Goal: Task Accomplishment & Management: Use online tool/utility

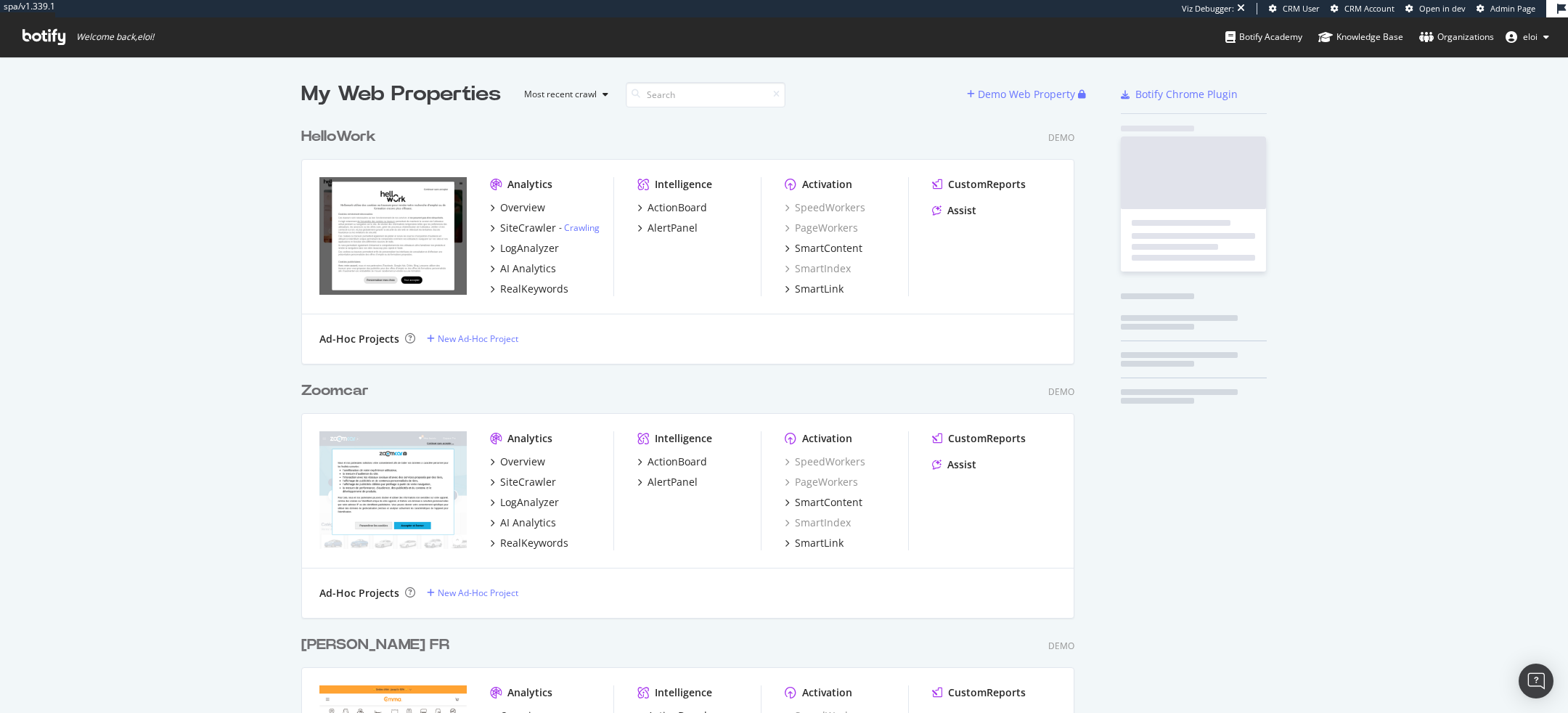
scroll to position [5218, 785]
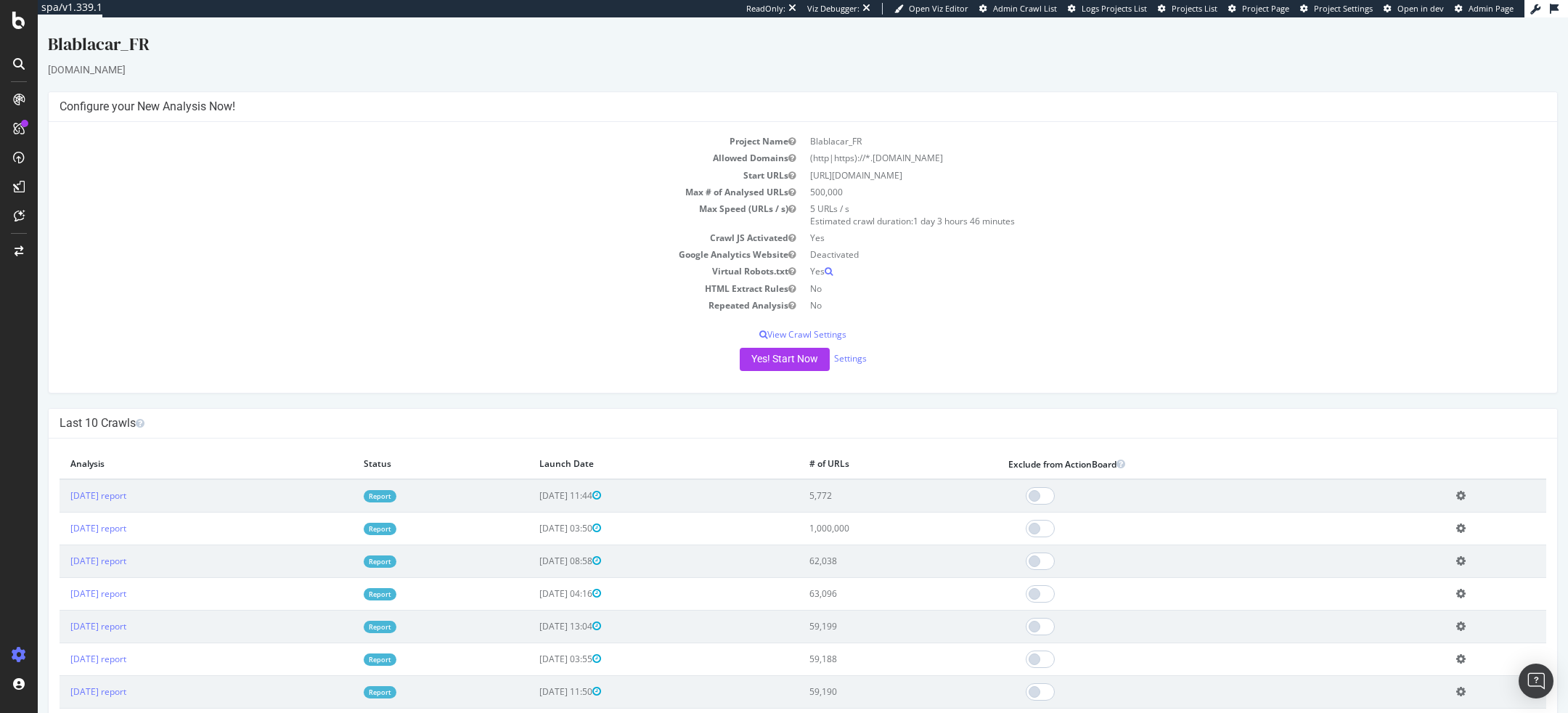
click at [441, 303] on td "Repeated Analysis" at bounding box center [431, 305] width 744 height 17
click at [768, 354] on button "Yes! Start Now" at bounding box center [784, 359] width 90 height 23
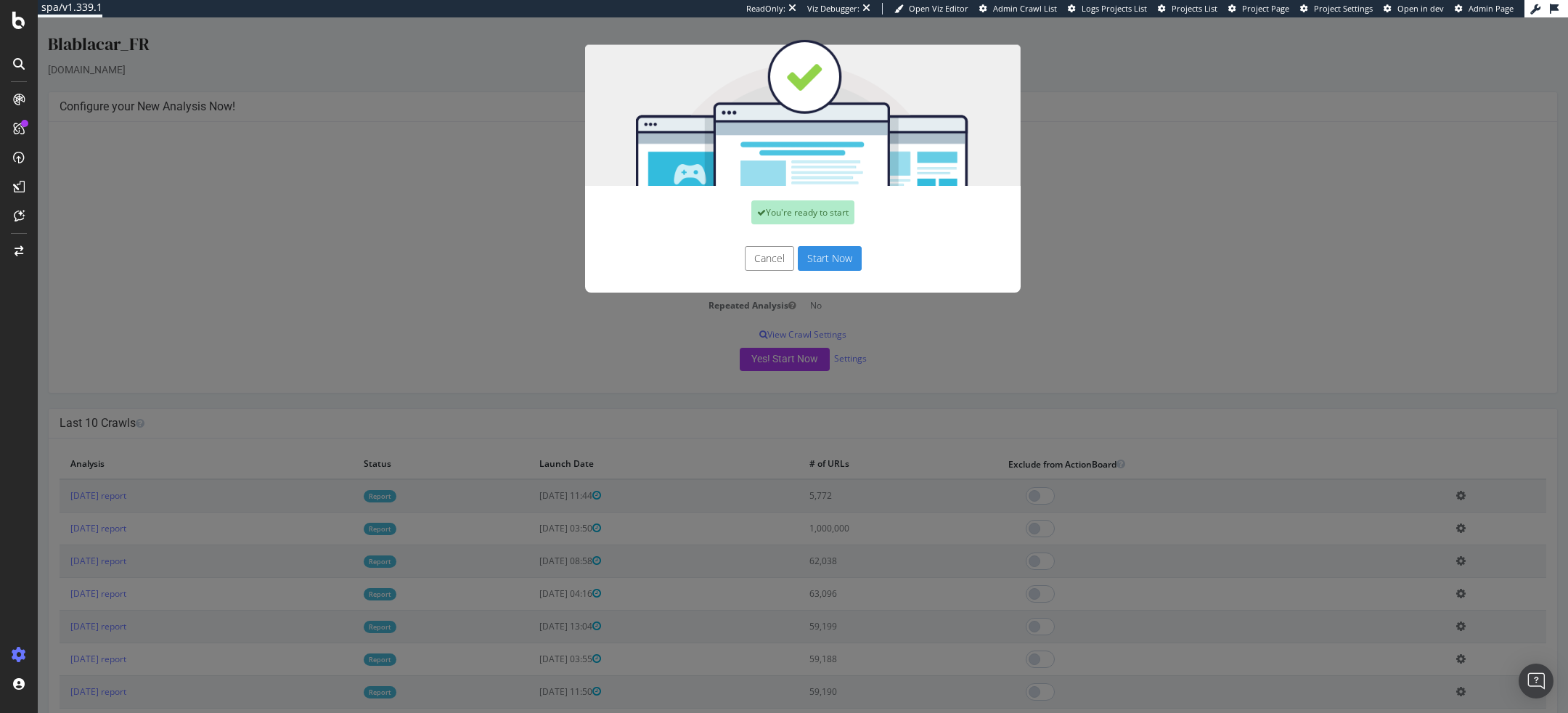
click at [841, 263] on button "Start Now" at bounding box center [829, 259] width 64 height 25
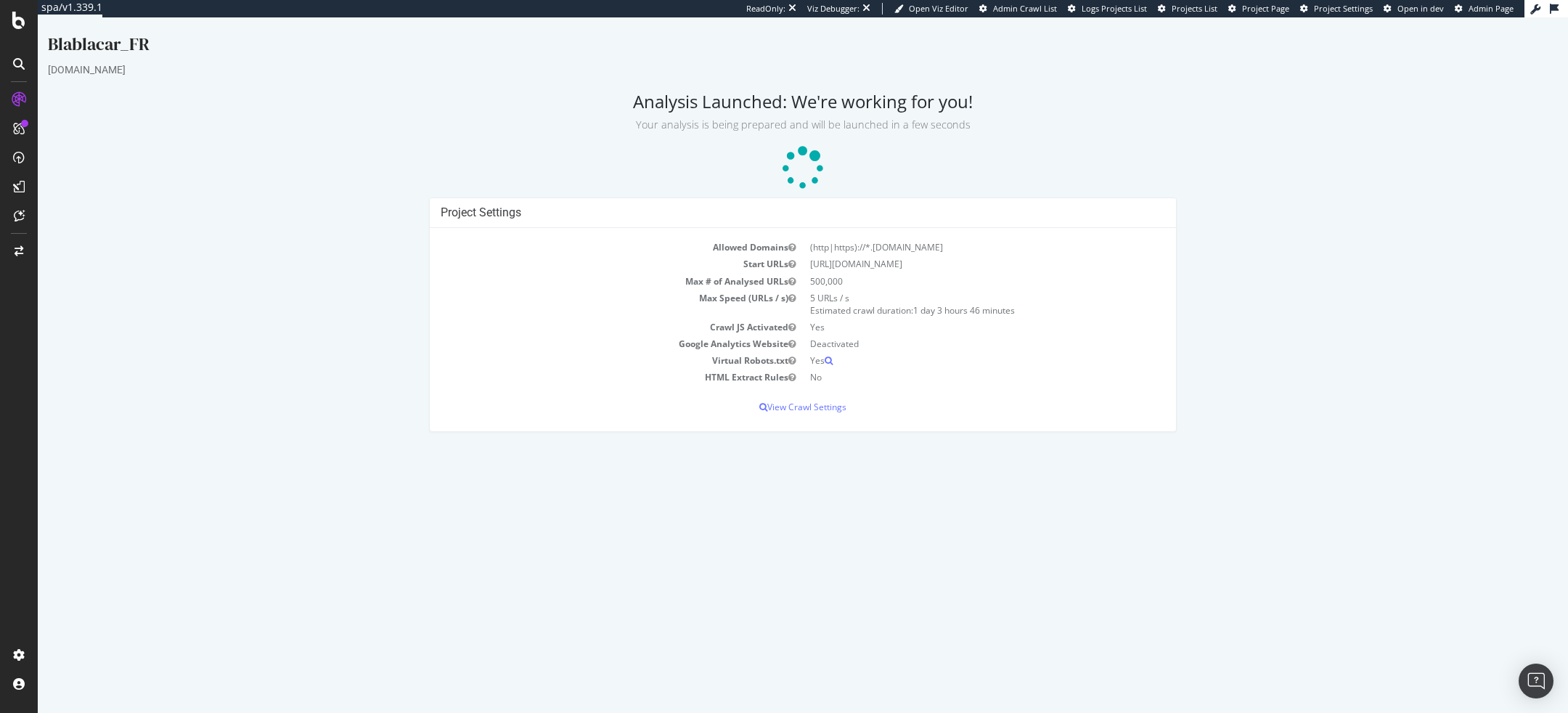
click at [304, 296] on div "Project Settings Allowed Domains (http|https)://*.blablacar.fr Start URLs https…" at bounding box center [802, 321] width 1524 height 248
